Goal: Information Seeking & Learning: Learn about a topic

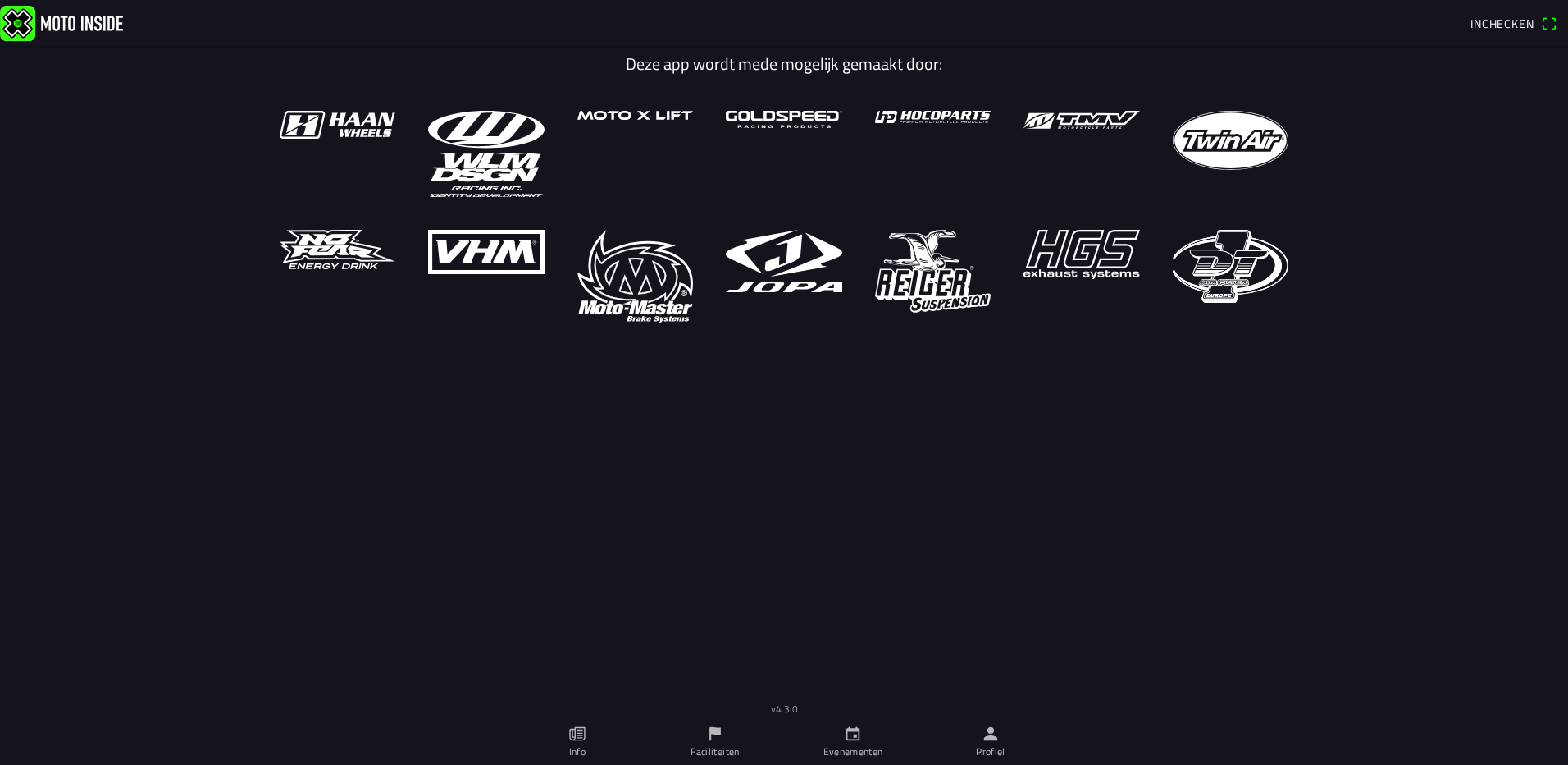
click at [818, 733] on link "Evenementen" at bounding box center [852, 741] width 138 height 46
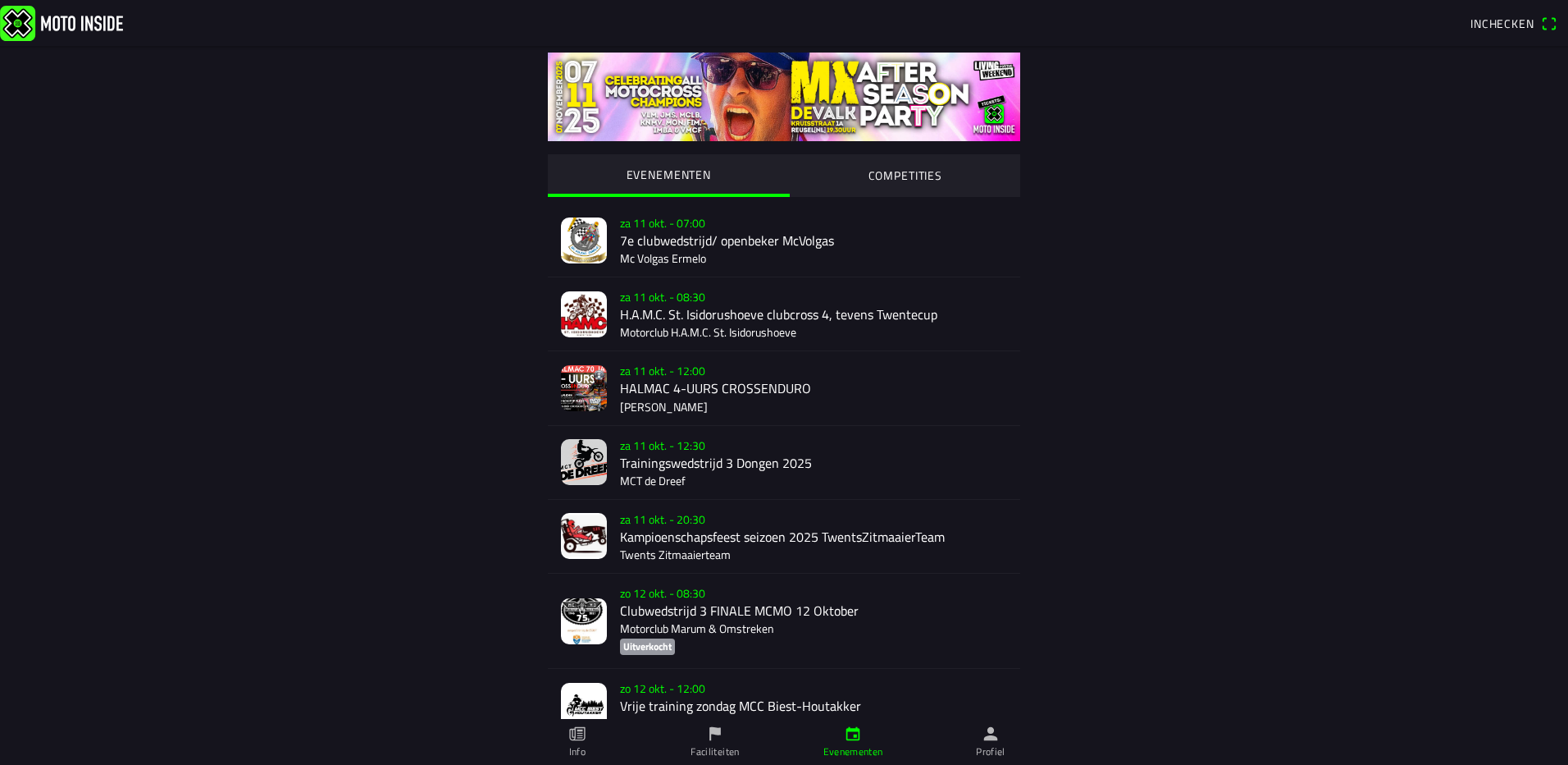
click at [753, 524] on div "za 11 okt. - 20:30 Kampioenschapsfeest seizoen 2025 TwentsZitmaaierTeam Twents …" at bounding box center [814, 536] width 387 height 73
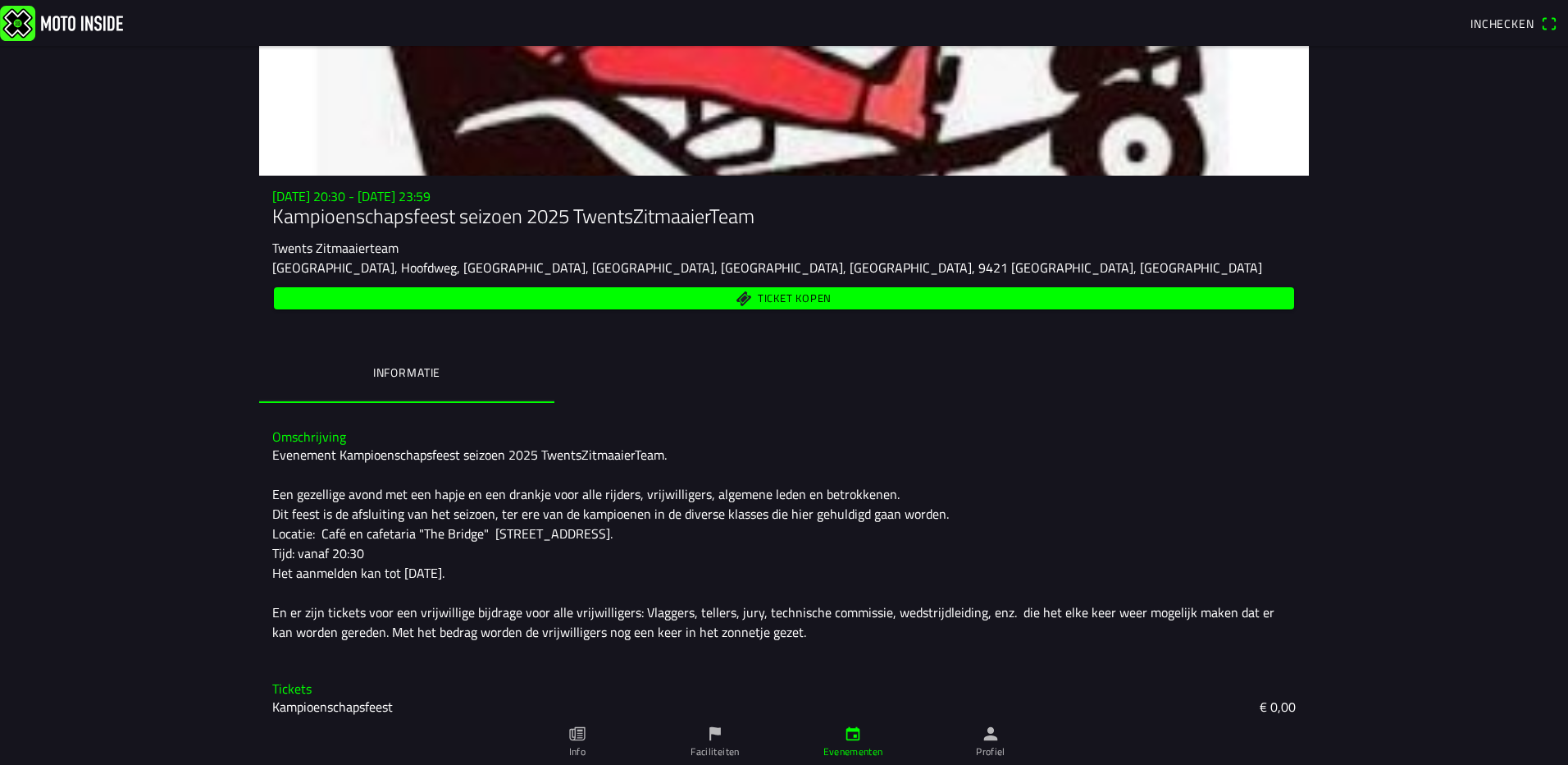
scroll to position [185, 0]
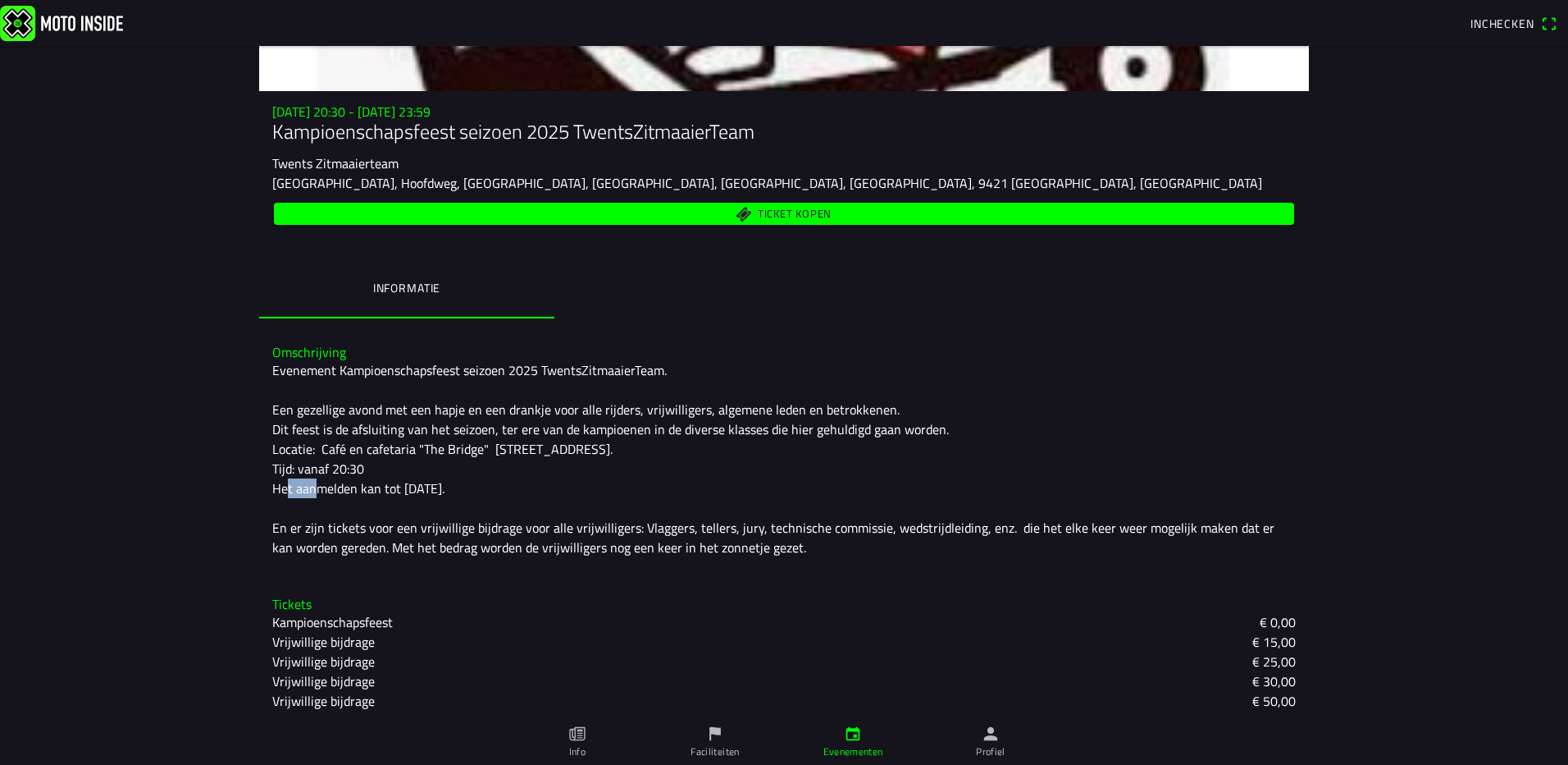
drag, startPoint x: 354, startPoint y: 472, endPoint x: 323, endPoint y: 472, distance: 31.0
click at [323, 472] on div "Evenement Kampioenschapsfeest seizoen 2025 TwentsZitmaaierTeam. Een gezellige a…" at bounding box center [784, 458] width 1024 height 197
drag, startPoint x: 323, startPoint y: 472, endPoint x: 322, endPoint y: 447, distance: 25.0
click at [322, 447] on div "Evenement Kampioenschapsfeest seizoen 2025 TwentsZitmaaierTeam. Een gezellige a…" at bounding box center [784, 458] width 1024 height 197
drag, startPoint x: 316, startPoint y: 447, endPoint x: 637, endPoint y: 449, distance: 321.0
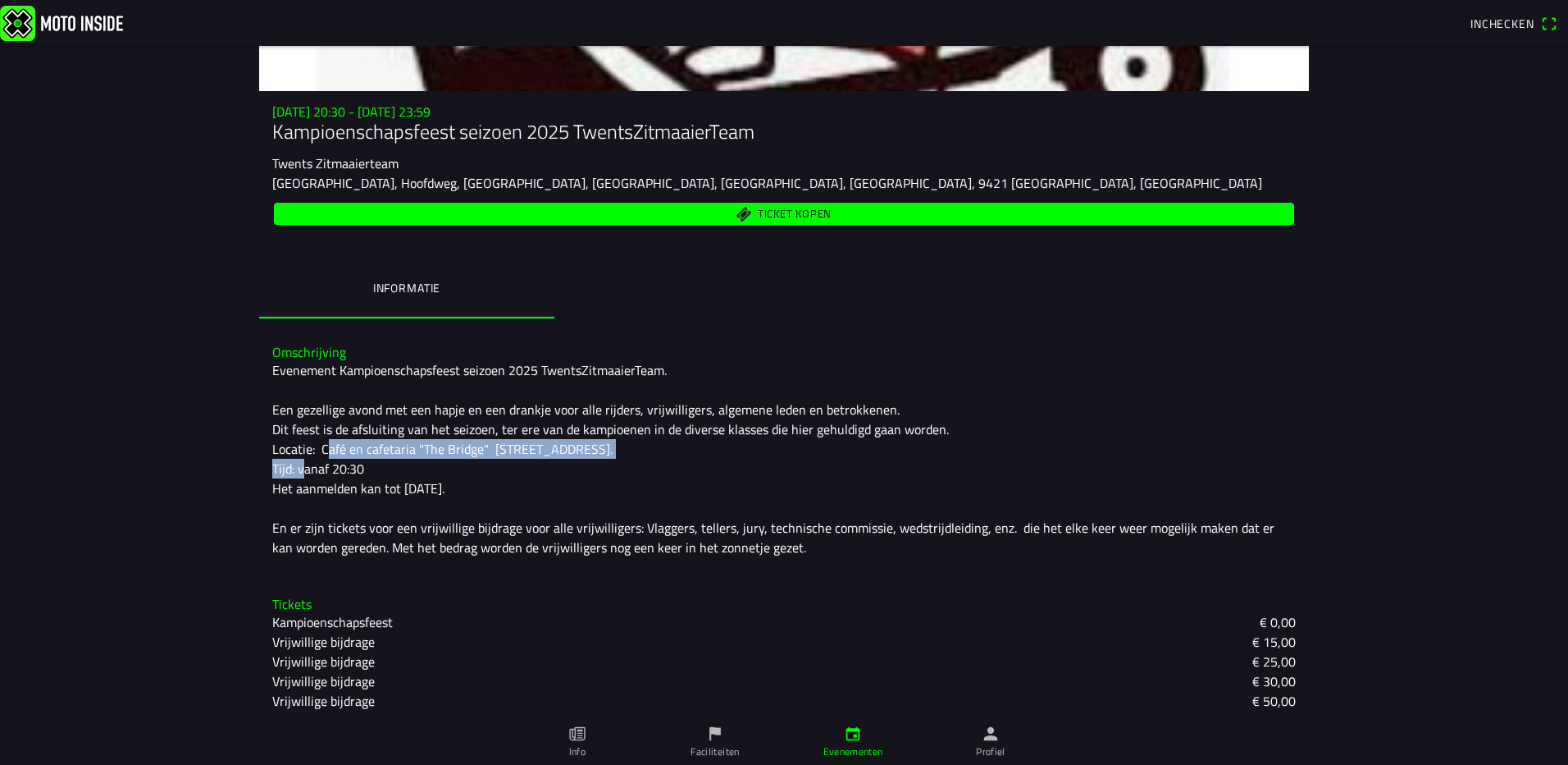
click at [637, 449] on div "Evenement Kampioenschapsfeest seizoen 2025 TwentsZitmaaierTeam. Een gezellige a…" at bounding box center [784, 458] width 1024 height 197
copy div "Café en cafetaria "The Bridge" Hoofdweg 165 Bovensmilde"
